Goal: Check status: Check status

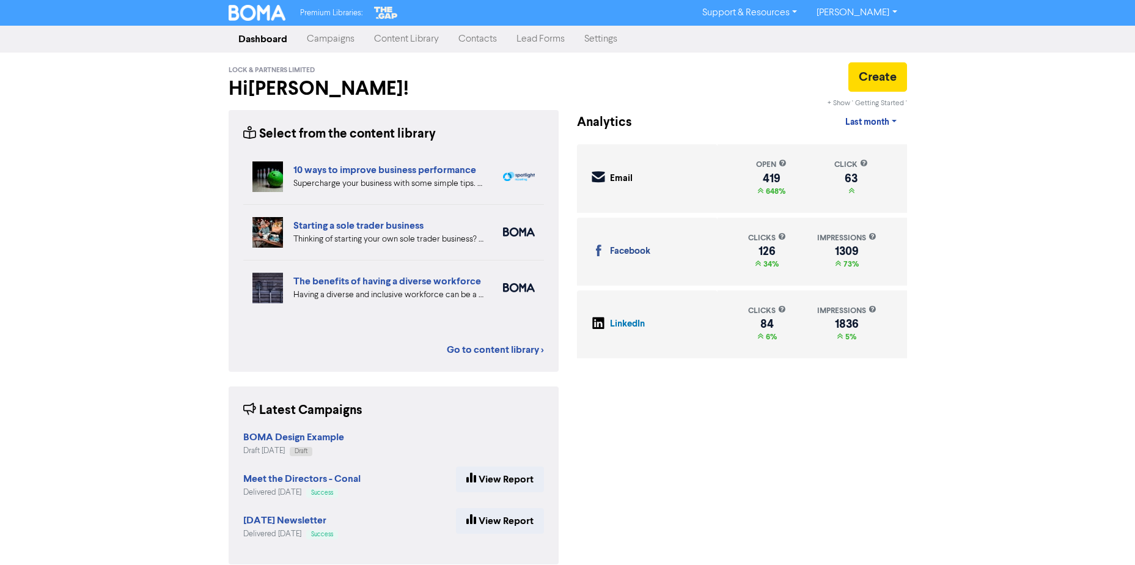
click at [310, 37] on link "Campaigns" at bounding box center [330, 39] width 67 height 24
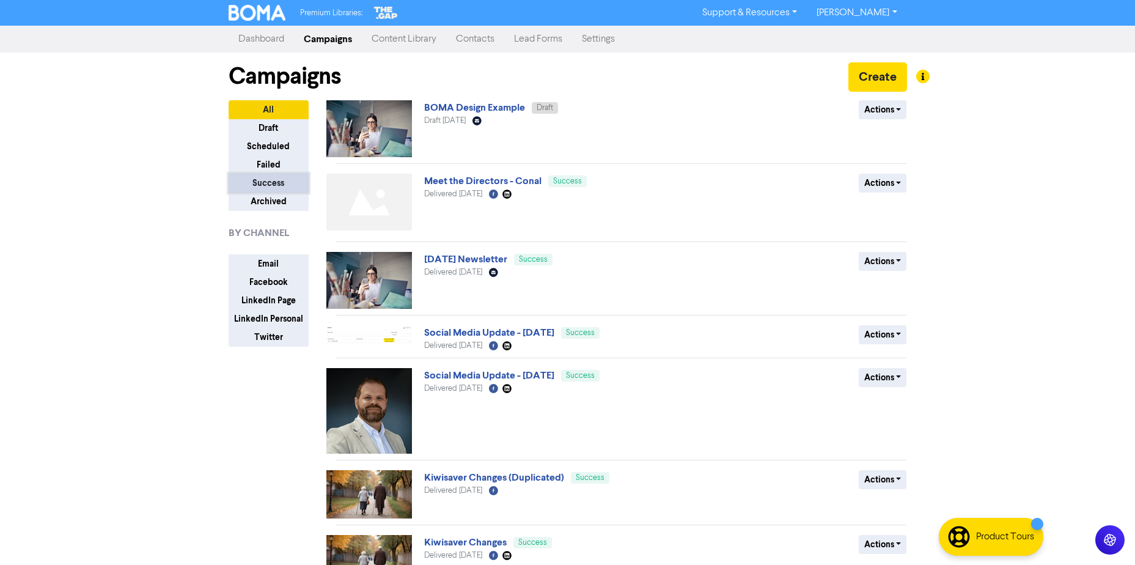
click at [274, 181] on button "Success" at bounding box center [269, 183] width 80 height 19
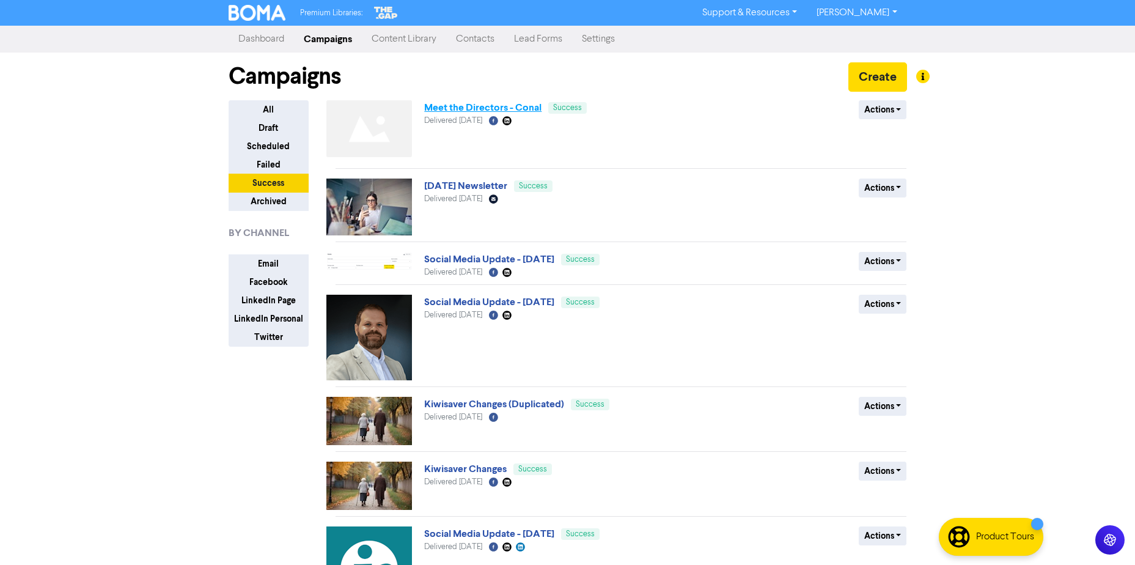
click at [452, 111] on link "Meet the Directors - Conal" at bounding box center [482, 107] width 117 height 12
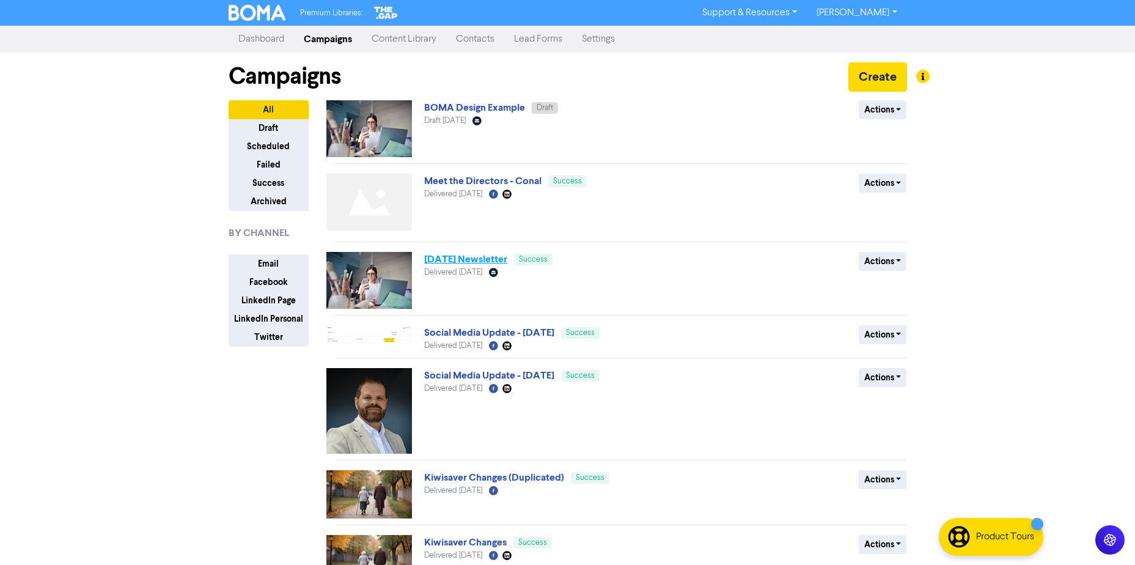
click at [460, 264] on link "[DATE] Newsletter" at bounding box center [465, 259] width 83 height 12
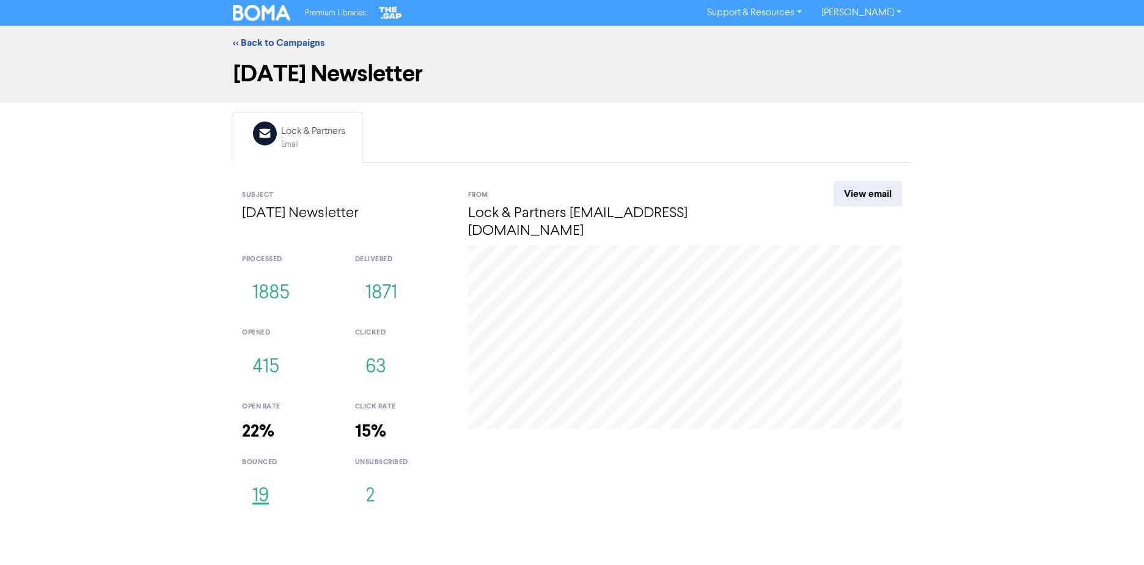
click at [261, 482] on button "19" at bounding box center [260, 496] width 37 height 40
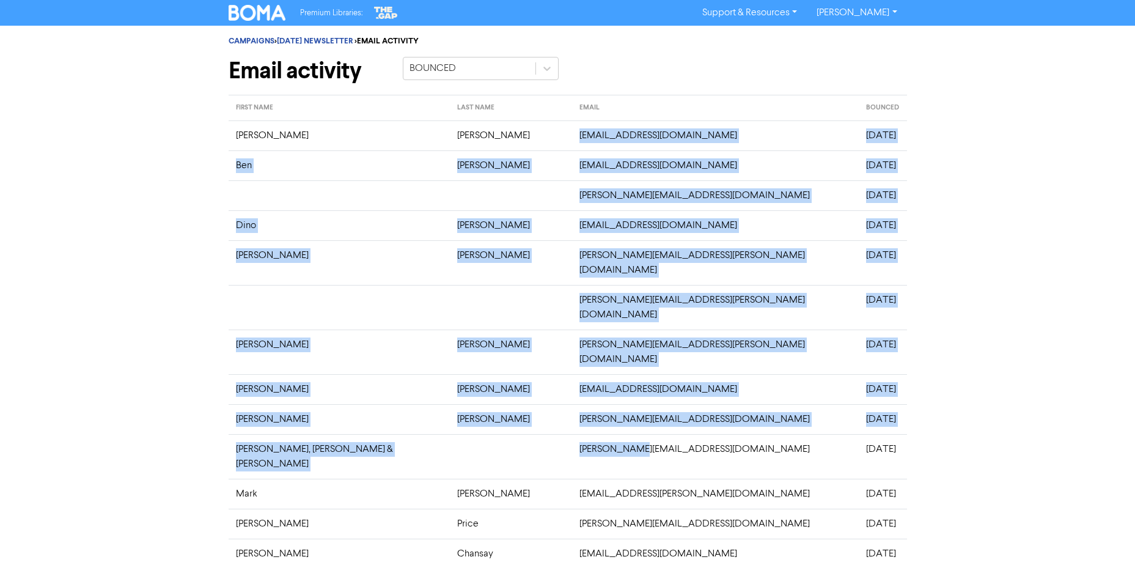
drag, startPoint x: 510, startPoint y: 146, endPoint x: 601, endPoint y: 400, distance: 269.5
click at [601, 400] on tbody "[PERSON_NAME] [EMAIL_ADDRESS][DOMAIN_NAME] [DATE] [PERSON_NAME] [PERSON_NAME][E…" at bounding box center [568, 441] width 678 height 642
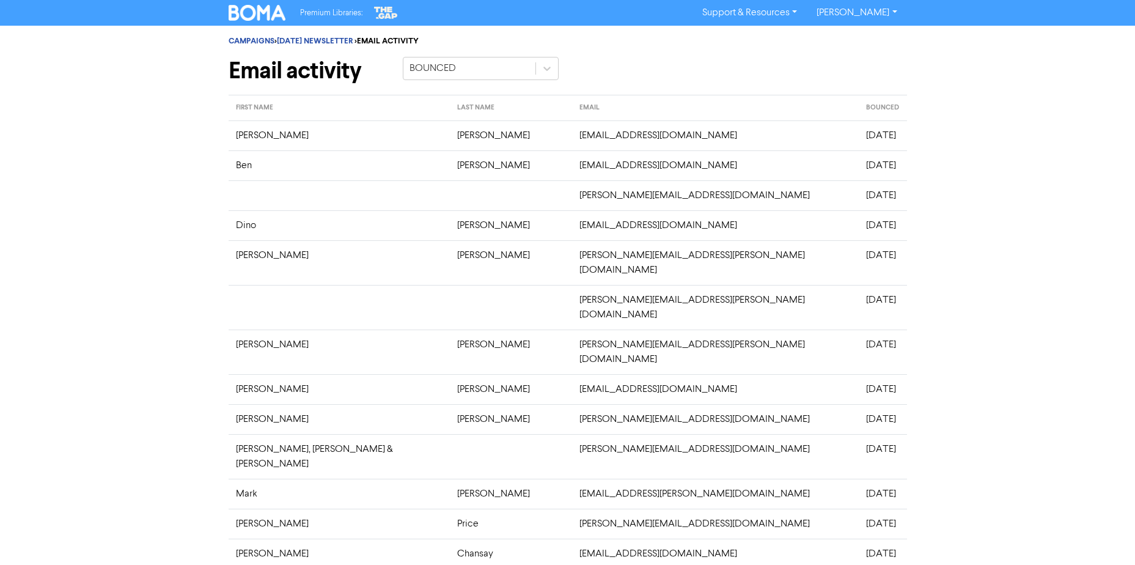
drag, startPoint x: 601, startPoint y: 400, endPoint x: 952, endPoint y: 390, distance: 350.9
click at [963, 397] on div "CAMPAIGNS > [DATE] NEWSLETTER > EMAIL ACTIVITY Email activity BOUNCED FIRST NAM…" at bounding box center [567, 433] width 1135 height 814
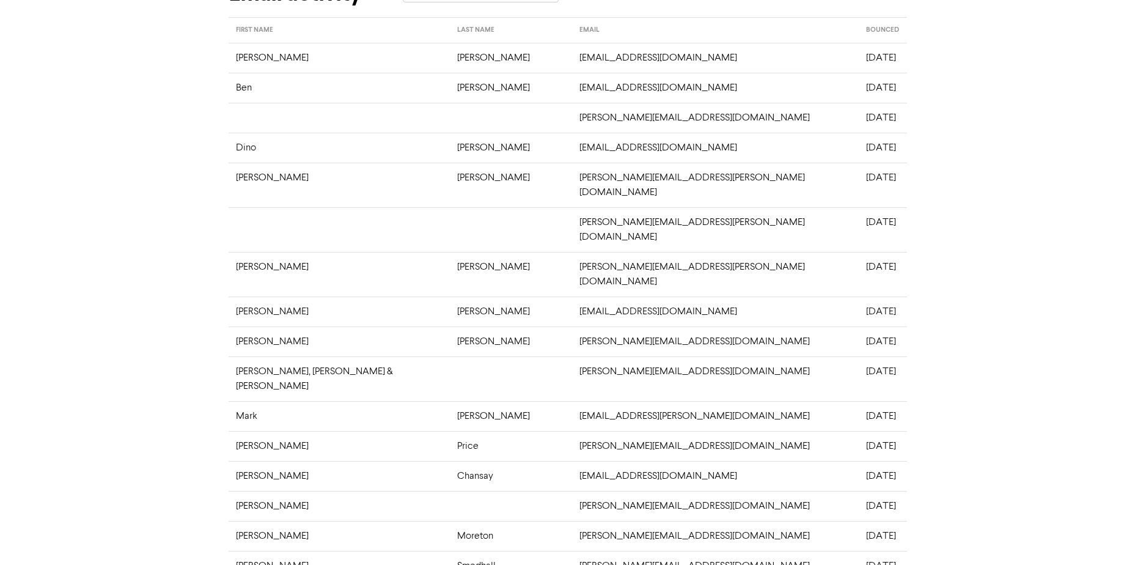
scroll to position [202, 0]
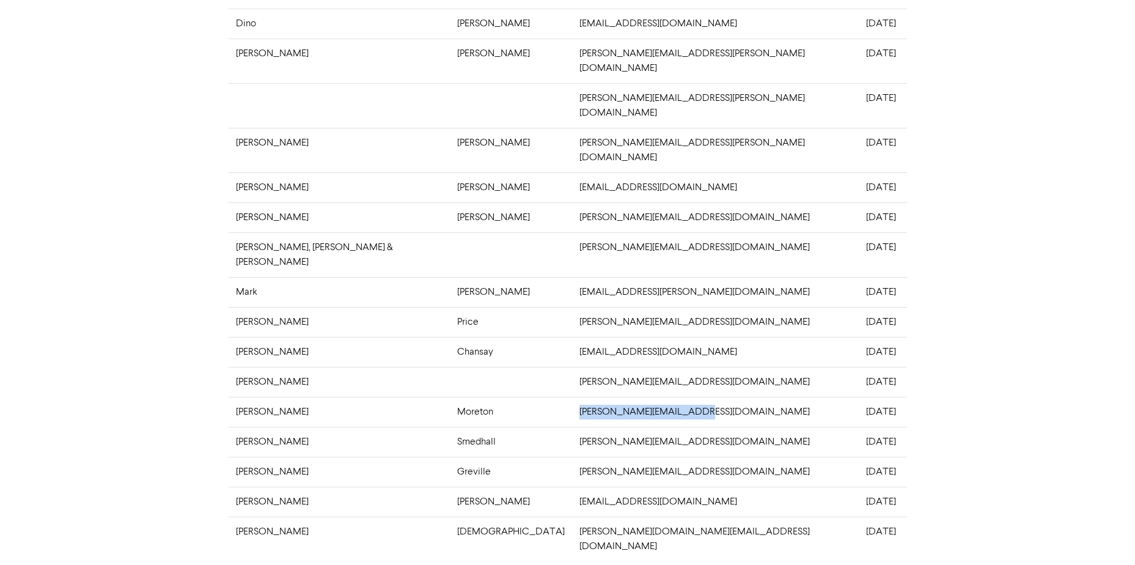
drag, startPoint x: 496, startPoint y: 356, endPoint x: 623, endPoint y: 357, distance: 127.1
click at [623, 397] on tr "[PERSON_NAME] [PERSON_NAME][EMAIL_ADDRESS][DOMAIN_NAME] [DATE]" at bounding box center [568, 412] width 678 height 30
copy tr "[PERSON_NAME][EMAIL_ADDRESS][DOMAIN_NAME]"
click at [572, 397] on td "[PERSON_NAME][EMAIL_ADDRESS][DOMAIN_NAME]" at bounding box center [715, 412] width 287 height 30
click at [160, 371] on div "CAMPAIGNS > [DATE] NEWSLETTER > EMAIL ACTIVITY Email activity BOUNCED FIRST NAM…" at bounding box center [567, 231] width 1135 height 814
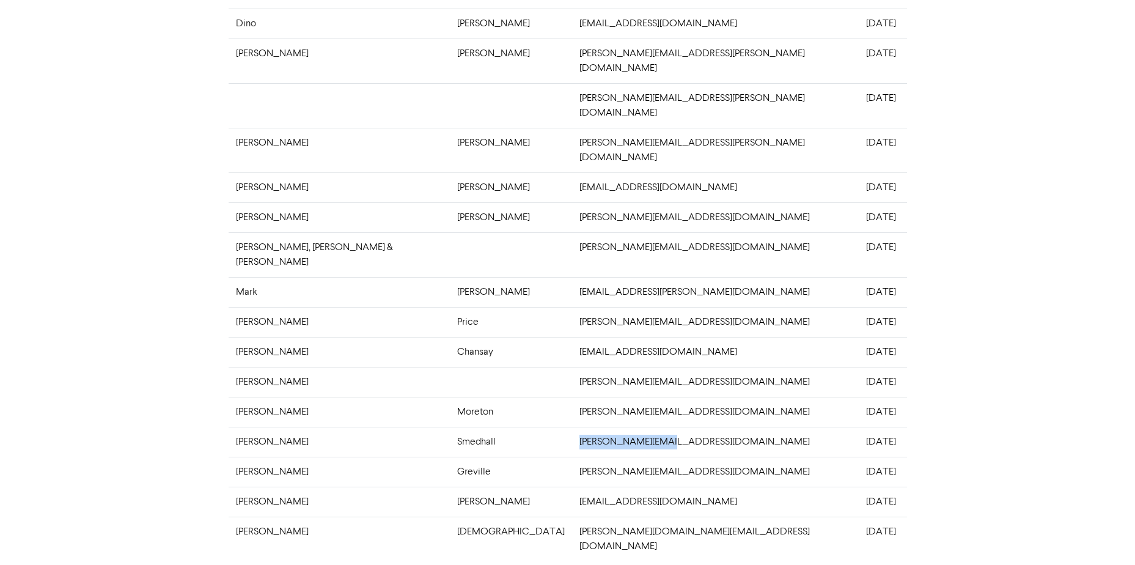
drag, startPoint x: 590, startPoint y: 383, endPoint x: 501, endPoint y: 384, distance: 88.6
click at [572, 427] on td "[PERSON_NAME][EMAIL_ADDRESS][DOMAIN_NAME]" at bounding box center [715, 442] width 287 height 30
click at [219, 244] on div "CAMPAIGNS > [DATE] NEWSLETTER > EMAIL ACTIVITY Email activity BOUNCED FIRST NAM…" at bounding box center [567, 231] width 697 height 814
drag, startPoint x: 597, startPoint y: 446, endPoint x: 505, endPoint y: 452, distance: 91.9
click at [572, 486] on td "[EMAIL_ADDRESS][DOMAIN_NAME]" at bounding box center [715, 501] width 287 height 30
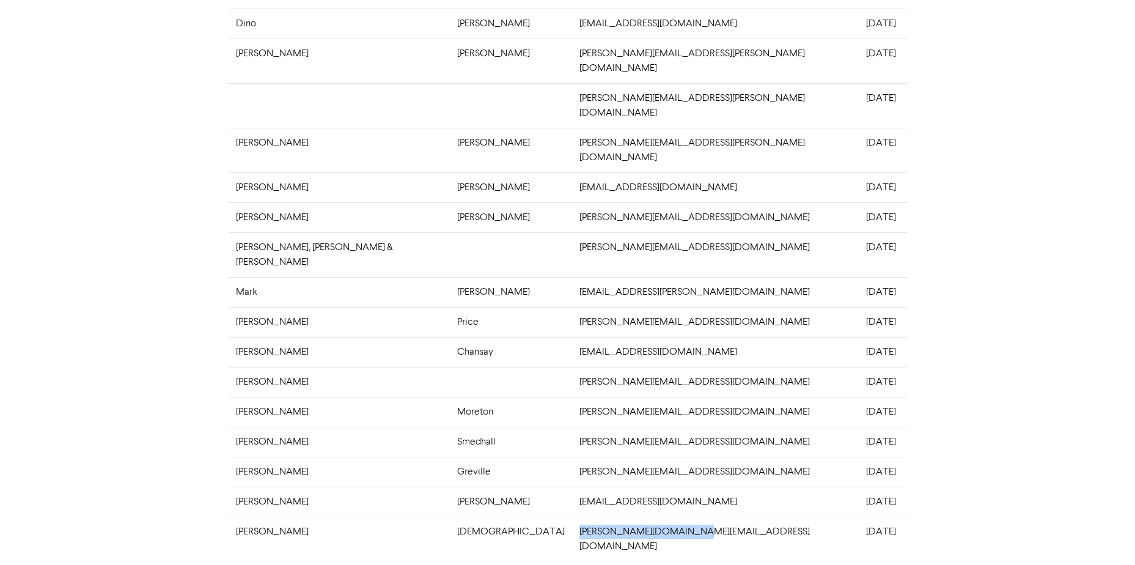
drag, startPoint x: 610, startPoint y: 474, endPoint x: 504, endPoint y: 477, distance: 106.4
click at [572, 516] on td "[PERSON_NAME][DOMAIN_NAME][EMAIL_ADDRESS][DOMAIN_NAME]" at bounding box center [715, 538] width 287 height 45
copy td "[PERSON_NAME][DOMAIN_NAME][EMAIL_ADDRESS][DOMAIN_NAME]"
drag, startPoint x: 582, startPoint y: 444, endPoint x: 470, endPoint y: 444, distance: 111.8
click at [470, 486] on tr "[PERSON_NAME] [EMAIL_ADDRESS][DOMAIN_NAME] [DATE]" at bounding box center [568, 501] width 678 height 30
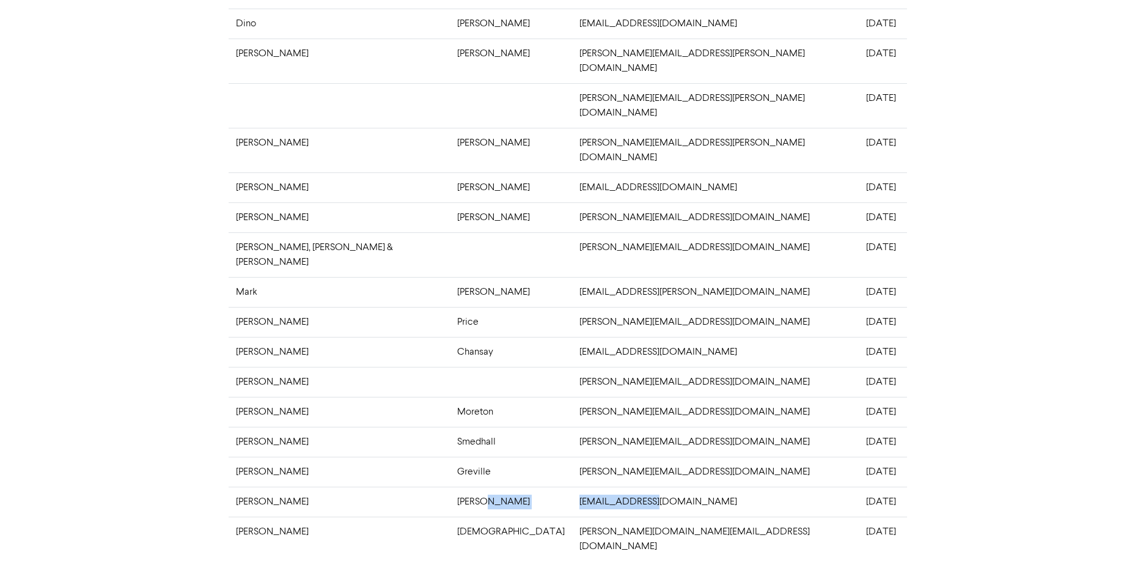
copy tr "[EMAIL_ADDRESS][DOMAIN_NAME]"
drag, startPoint x: 606, startPoint y: 469, endPoint x: 504, endPoint y: 468, distance: 102.1
click at [572, 516] on td "[PERSON_NAME][DOMAIN_NAME][EMAIL_ADDRESS][DOMAIN_NAME]" at bounding box center [715, 538] width 287 height 45
copy td "[PERSON_NAME][DOMAIN_NAME][EMAIL_ADDRESS][DOMAIN_NAME]"
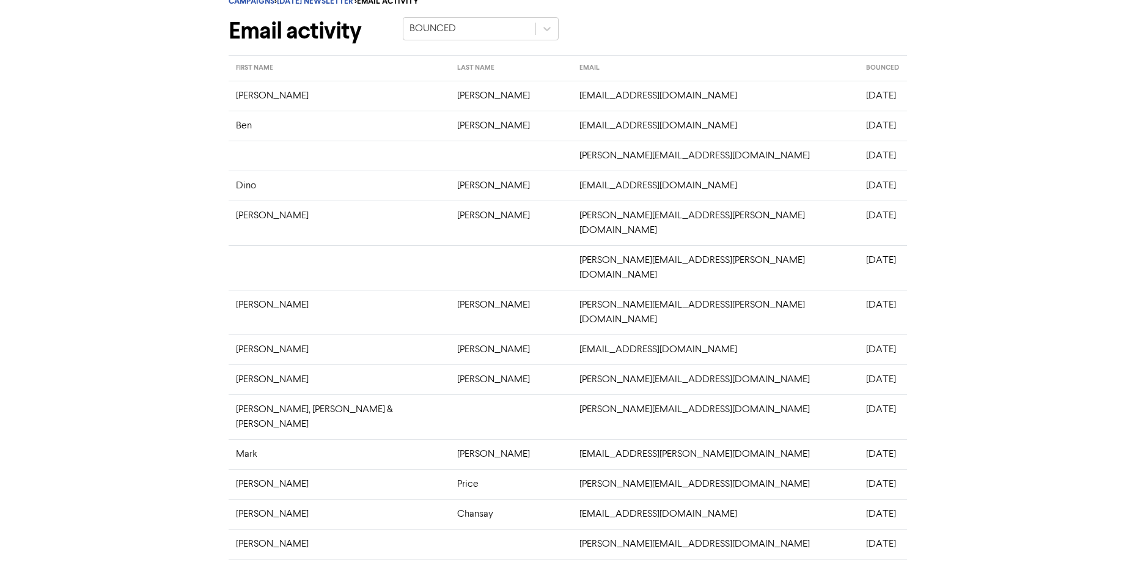
scroll to position [18, 0]
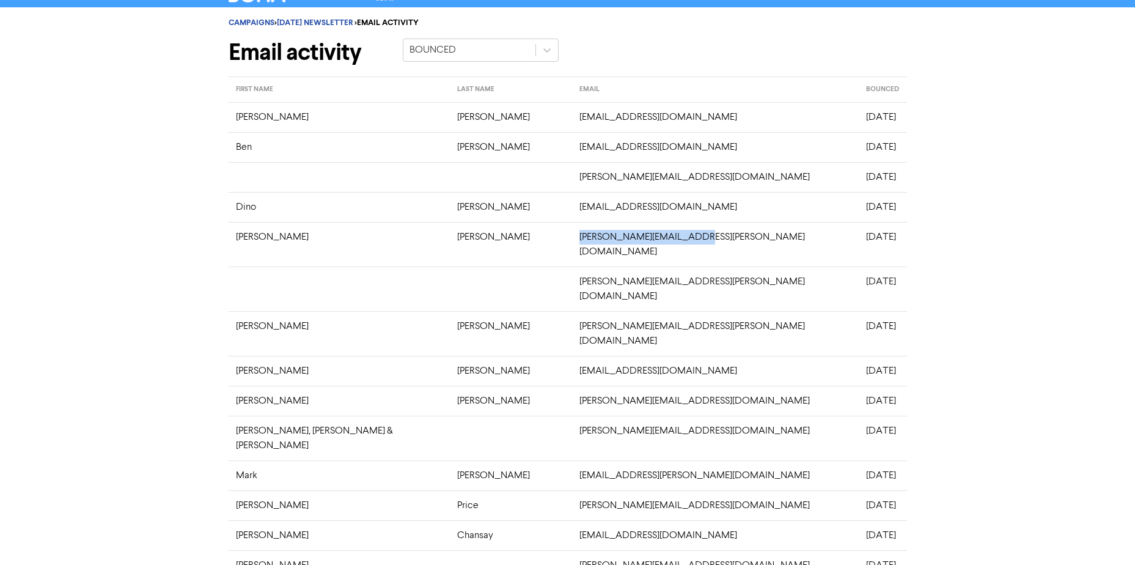
drag, startPoint x: 502, startPoint y: 237, endPoint x: 738, endPoint y: 240, distance: 235.3
click at [738, 240] on td "[PERSON_NAME][EMAIL_ADDRESS][PERSON_NAME][DOMAIN_NAME]" at bounding box center [715, 244] width 287 height 45
copy td "[PERSON_NAME][EMAIL_ADDRESS][PERSON_NAME][DOMAIN_NAME]"
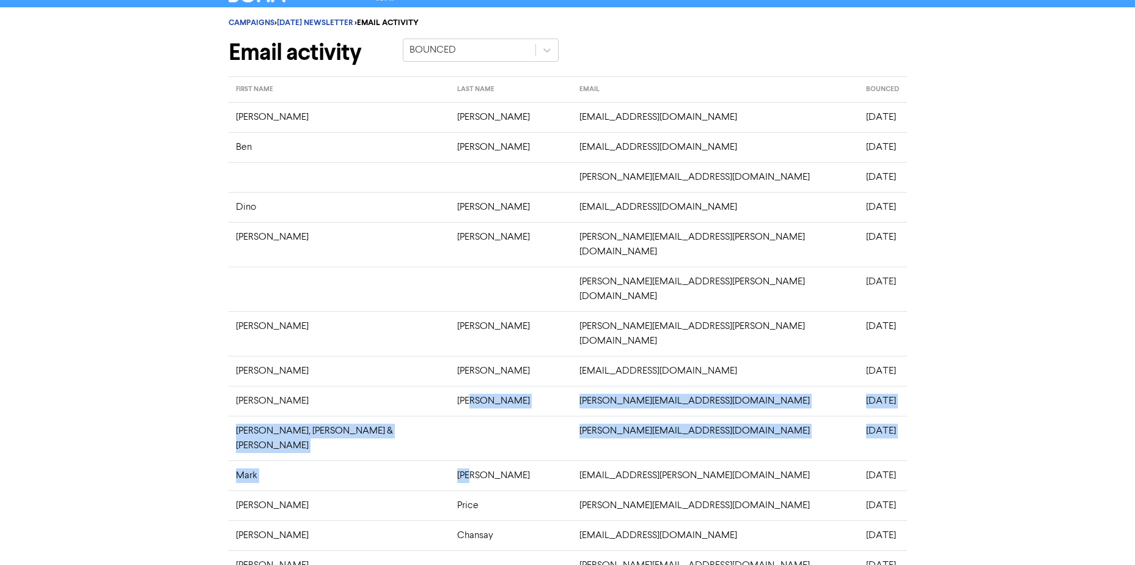
drag, startPoint x: 384, startPoint y: 358, endPoint x: 394, endPoint y: 405, distance: 47.6
click at [394, 405] on tbody "[PERSON_NAME] [EMAIL_ADDRESS][DOMAIN_NAME] [DATE] [PERSON_NAME] [PERSON_NAME][E…" at bounding box center [568, 423] width 678 height 642
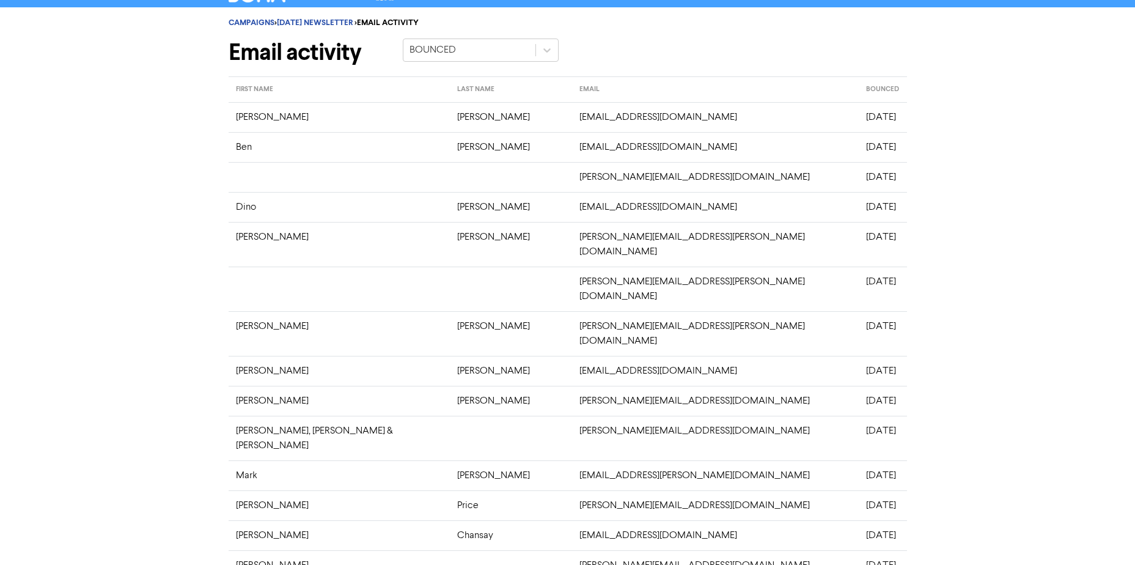
drag, startPoint x: 139, startPoint y: 143, endPoint x: 133, endPoint y: 146, distance: 6.3
click at [136, 145] on div "CAMPAIGNS > [DATE] NEWSLETTER > EMAIL ACTIVITY Email activity BOUNCED FIRST NAM…" at bounding box center [567, 414] width 1135 height 814
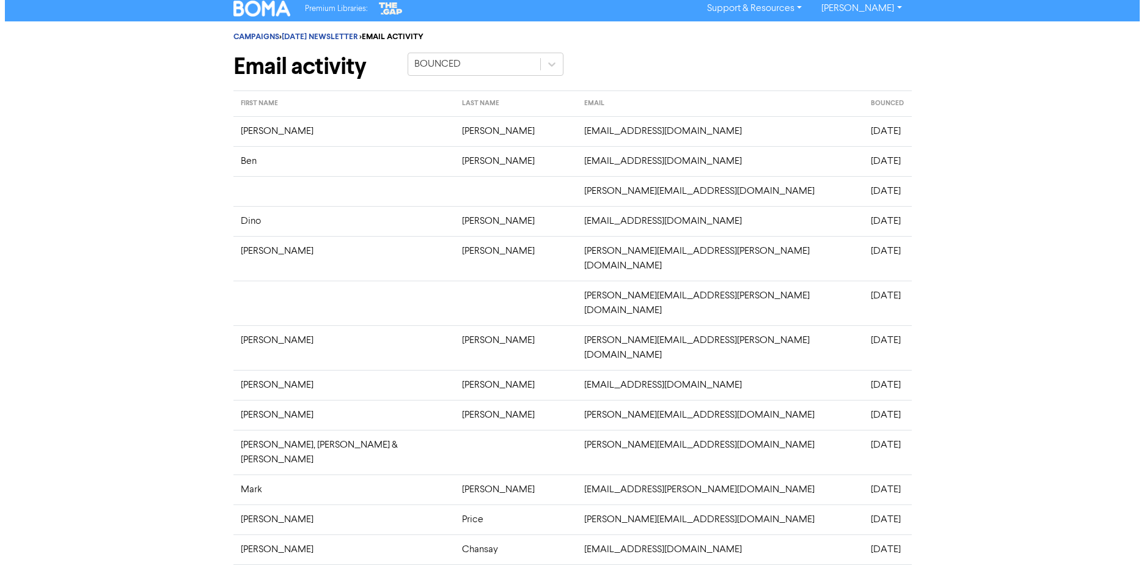
scroll to position [0, 0]
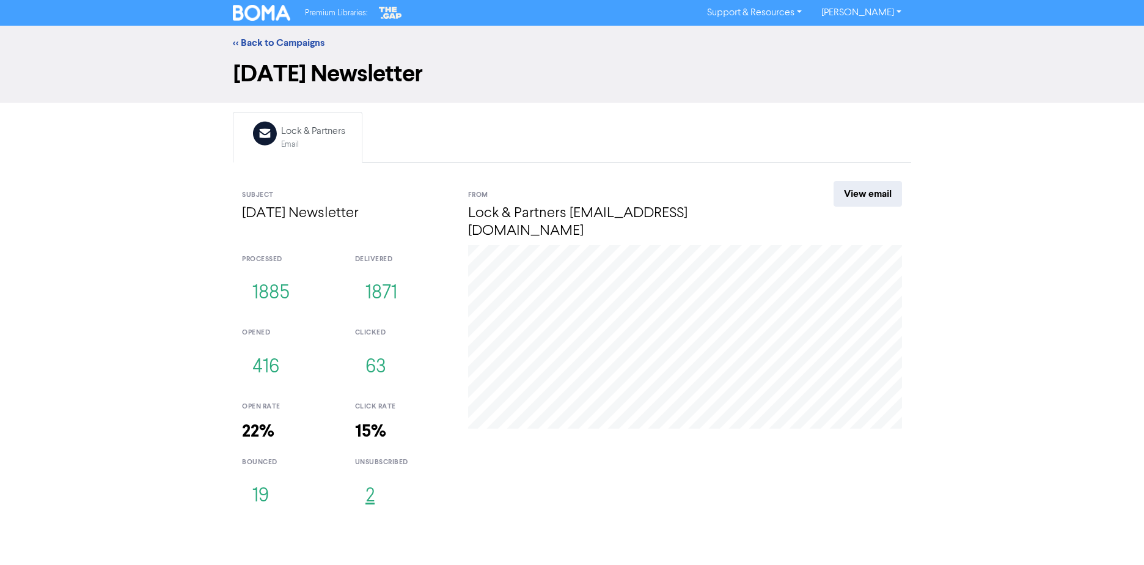
click at [376, 479] on button "2" at bounding box center [370, 496] width 30 height 40
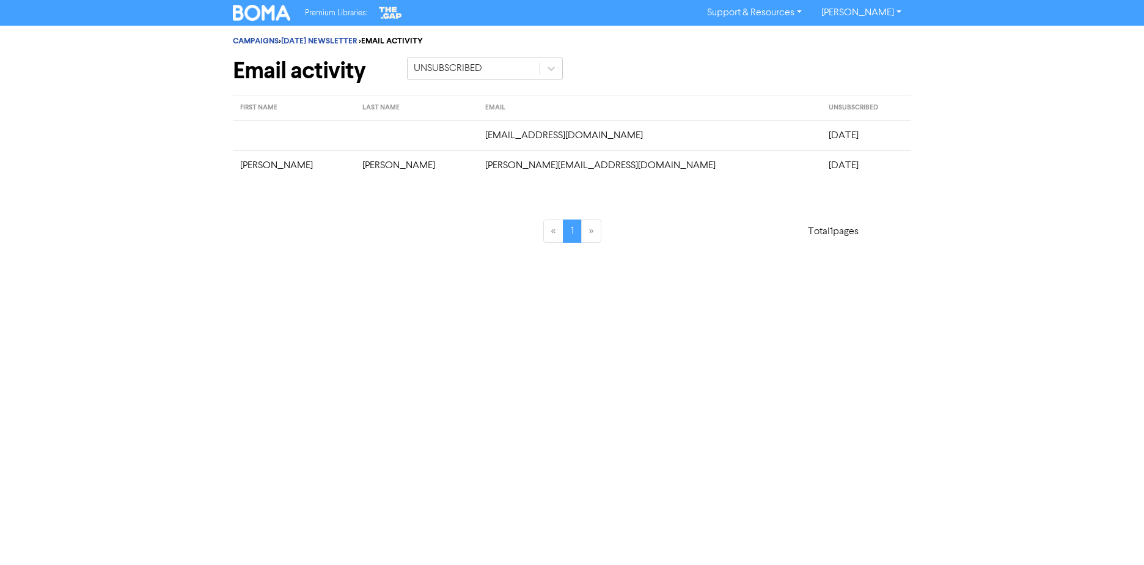
click at [574, 138] on td "[EMAIL_ADDRESS][DOMAIN_NAME]" at bounding box center [649, 135] width 343 height 30
